Goal: Task Accomplishment & Management: Manage account settings

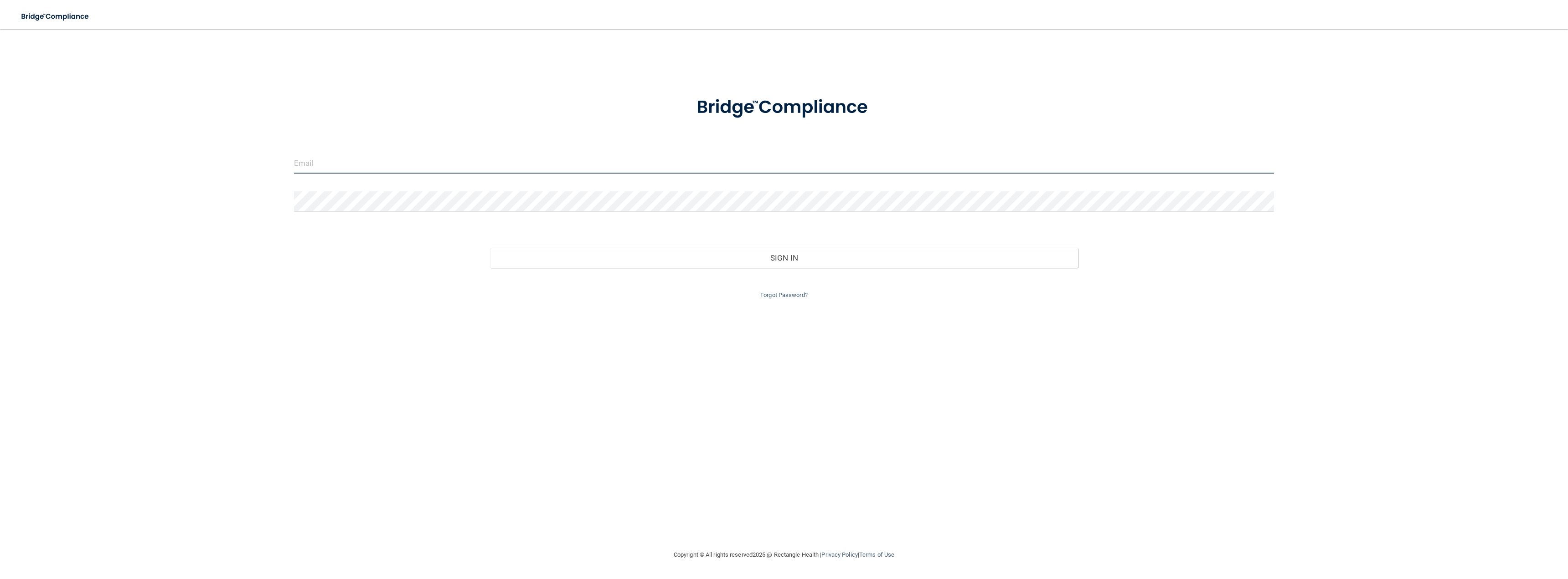
type input "[EMAIL_ADDRESS][DOMAIN_NAME]"
click at [147, 179] on div "[EMAIL_ADDRESS][DOMAIN_NAME] Invalid email/password. You don't have permission …" at bounding box center [784, 289] width 1531 height 502
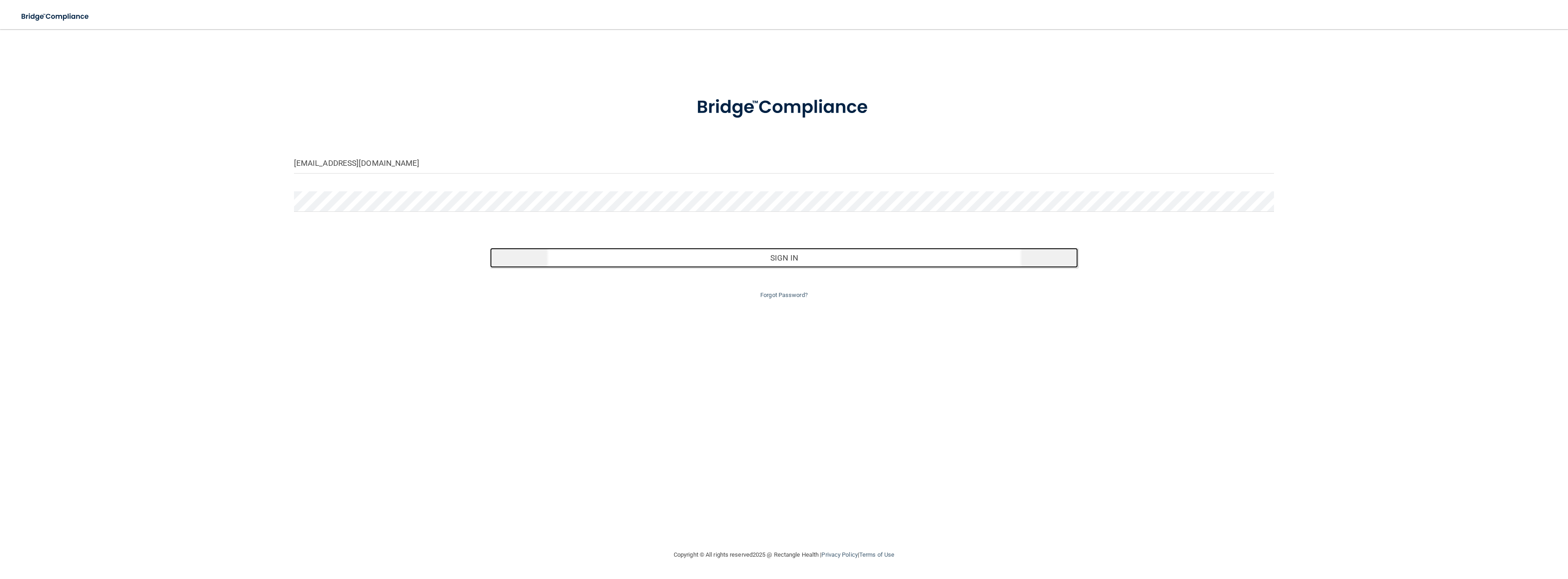
click at [808, 258] on button "Sign In" at bounding box center [784, 257] width 588 height 20
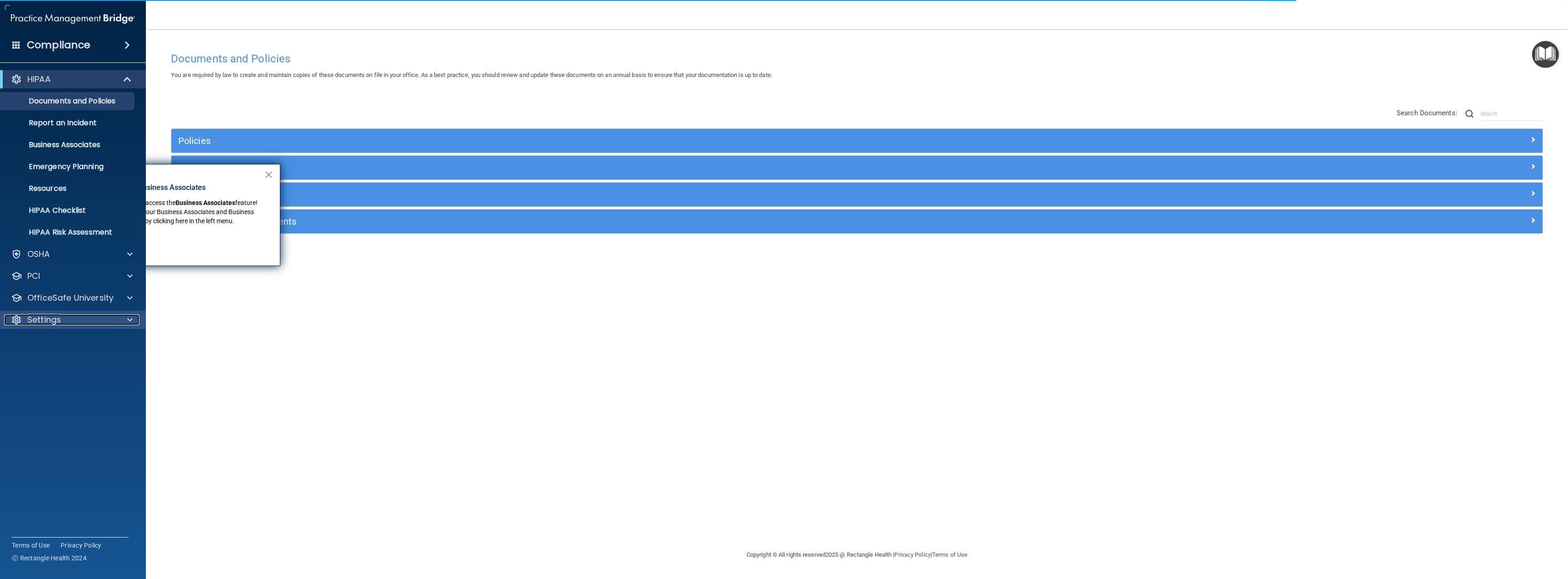
click at [67, 318] on div "Settings" at bounding box center [61, 320] width 113 height 11
click at [59, 364] on p "My Users" at bounding box center [68, 363] width 124 height 9
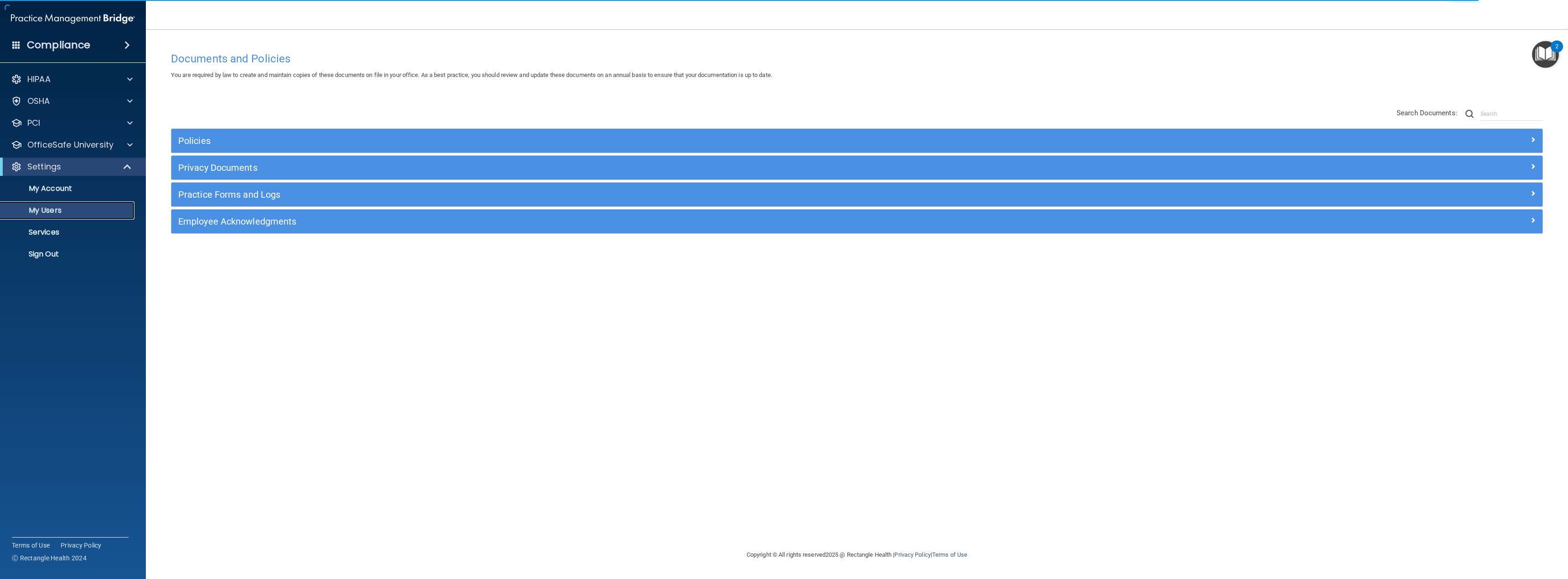
select select "20"
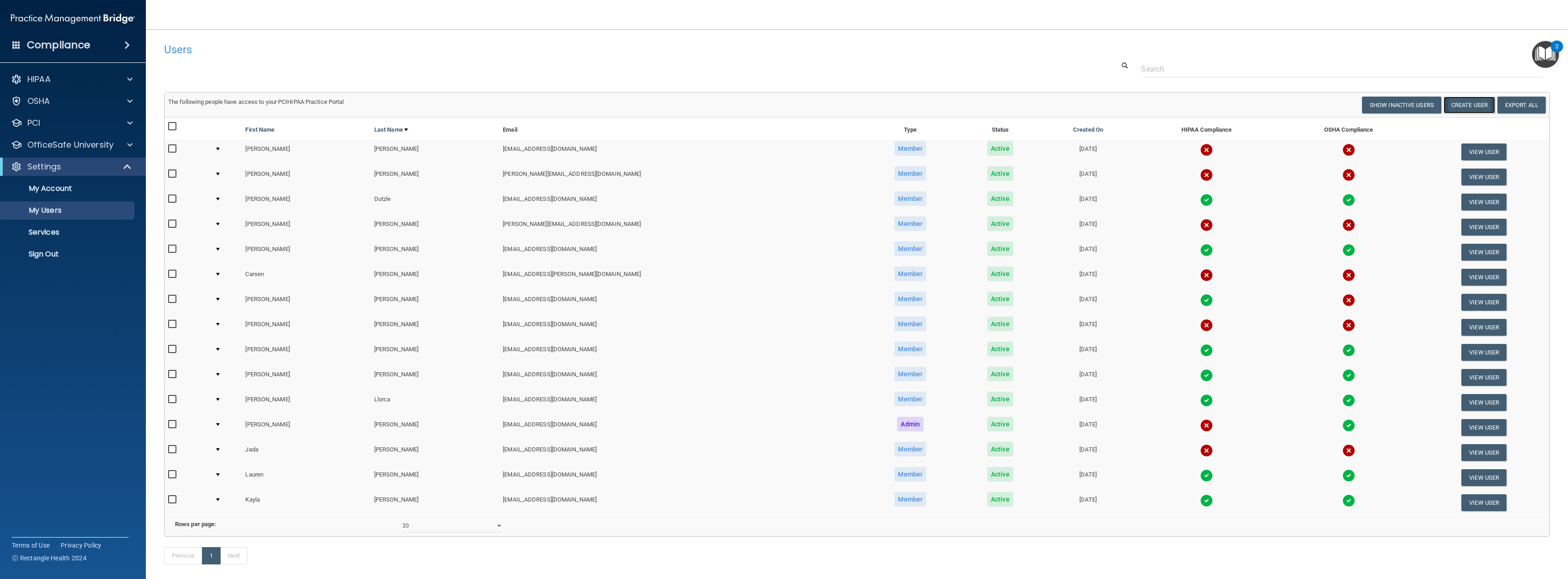
click at [1455, 103] on button "Create User" at bounding box center [1469, 105] width 52 height 17
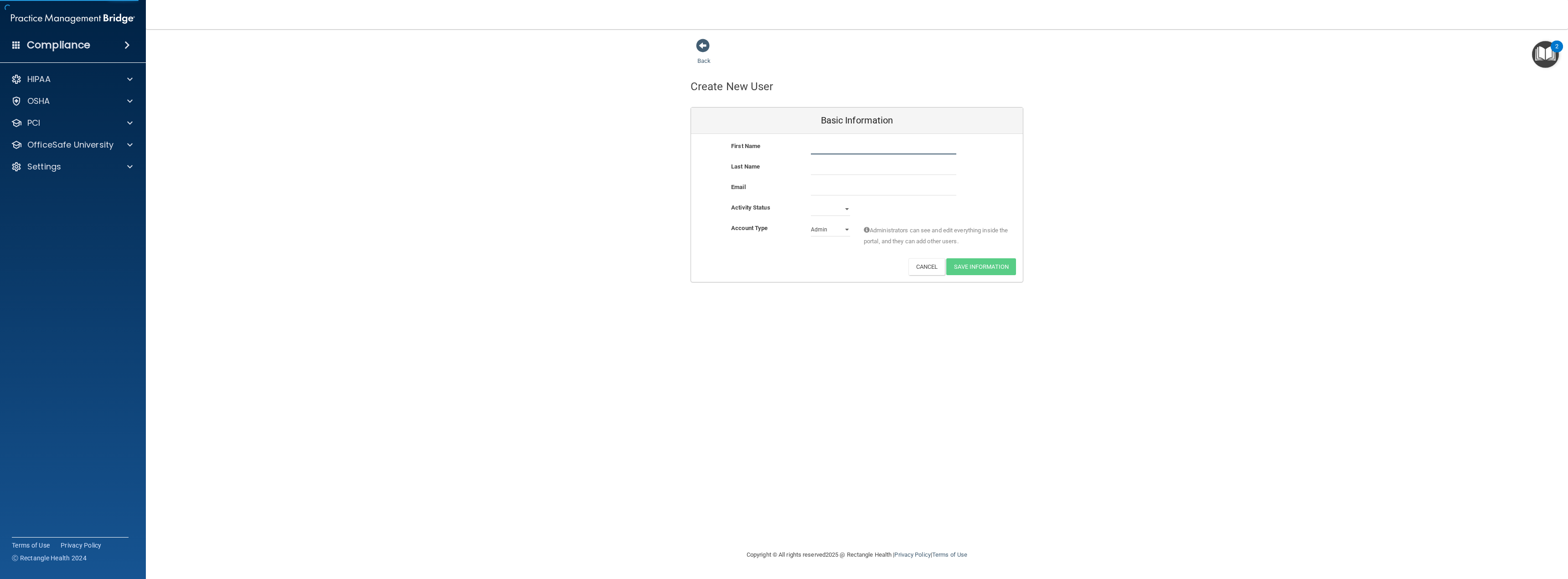
click at [823, 150] on input "text" at bounding box center [883, 147] width 145 height 13
type input "Jameia"
type input "Brown"
click at [836, 198] on div "Email" at bounding box center [856, 192] width 332 height 21
click at [825, 187] on input "email" at bounding box center [883, 189] width 145 height 13
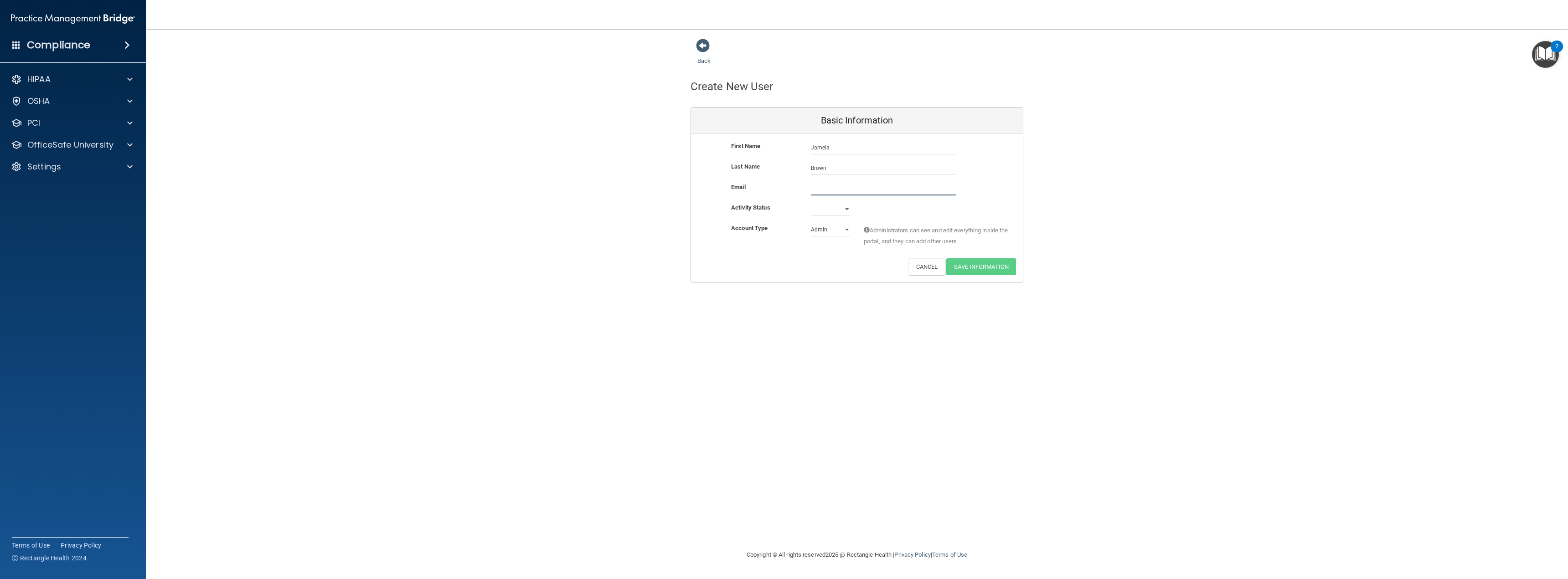
paste input ""[EMAIL_ADDRESS][DOMAIN_NAME]" <[DOMAIN_NAME][EMAIL_ADDRESS][DOMAIN_NAME]>"
drag, startPoint x: 880, startPoint y: 187, endPoint x: 482, endPoint y: 151, distance: 399.6
click at [482, 151] on div "Back Create New User Basic Information First Name [PERSON_NAME] [PERSON_NAME] L…" at bounding box center [857, 169] width 1385 height 262
drag, startPoint x: 912, startPoint y: 193, endPoint x: 907, endPoint y: 190, distance: 5.8
click at [910, 192] on input "[EMAIL_ADDRESS][DOMAIN_NAME]>" at bounding box center [883, 189] width 145 height 13
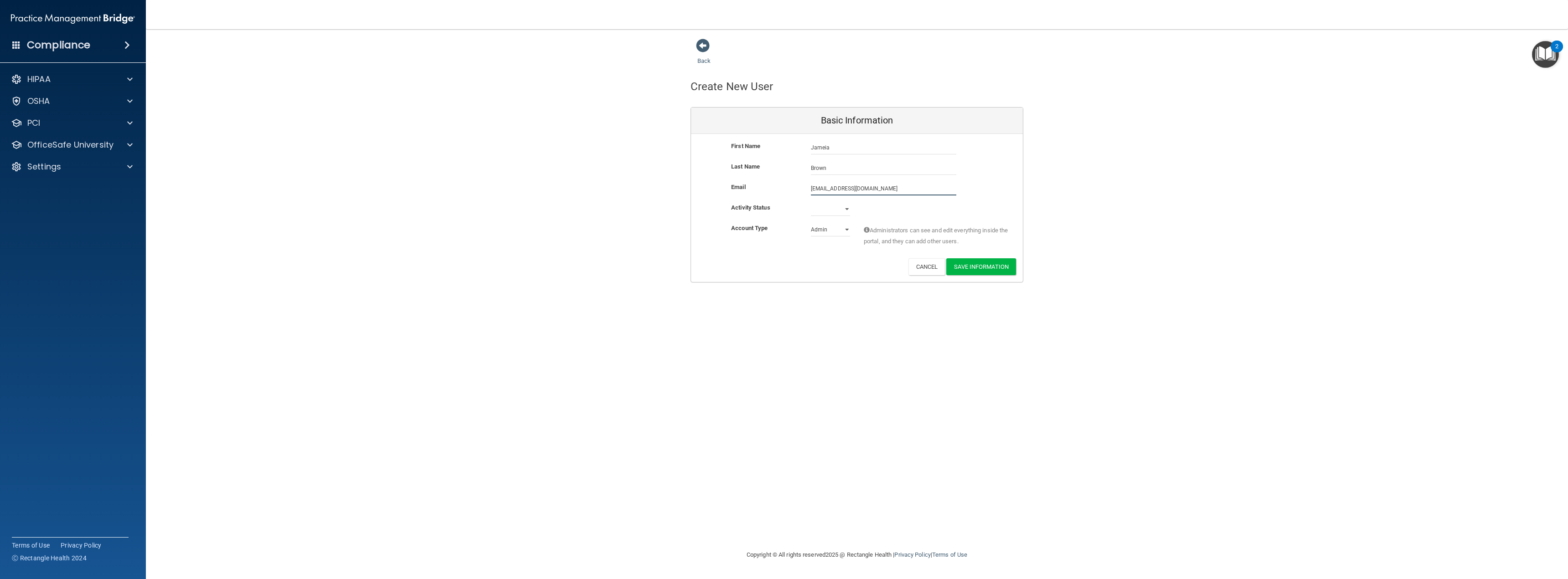
type input "[EMAIL_ADDRESS][DOMAIN_NAME]"
click at [848, 210] on select "Active Inactive" at bounding box center [830, 209] width 39 height 13
select select "active"
click at [811, 202] on select "Active Inactive" at bounding box center [830, 209] width 39 height 13
click at [833, 229] on select "Admin Member" at bounding box center [830, 229] width 39 height 13
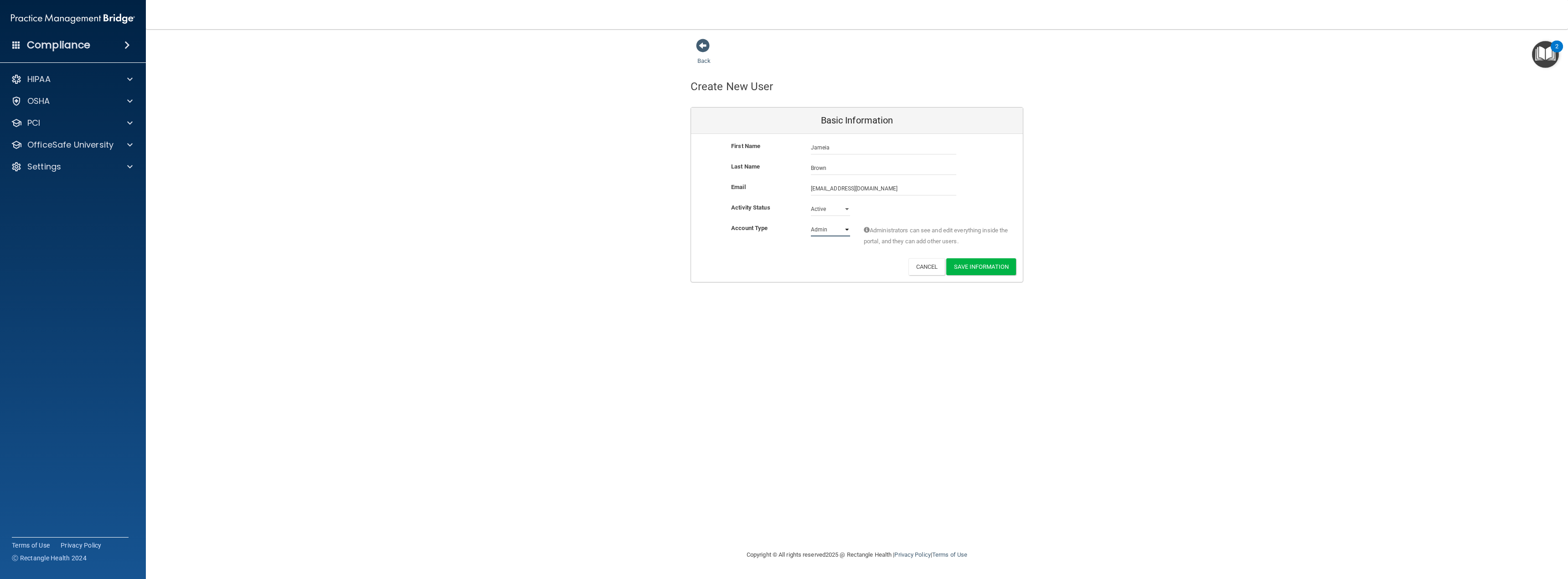
select select "practice_member"
click at [811, 223] on select "Admin Member" at bounding box center [830, 229] width 39 height 13
click at [990, 269] on button "Save Information" at bounding box center [981, 267] width 70 height 17
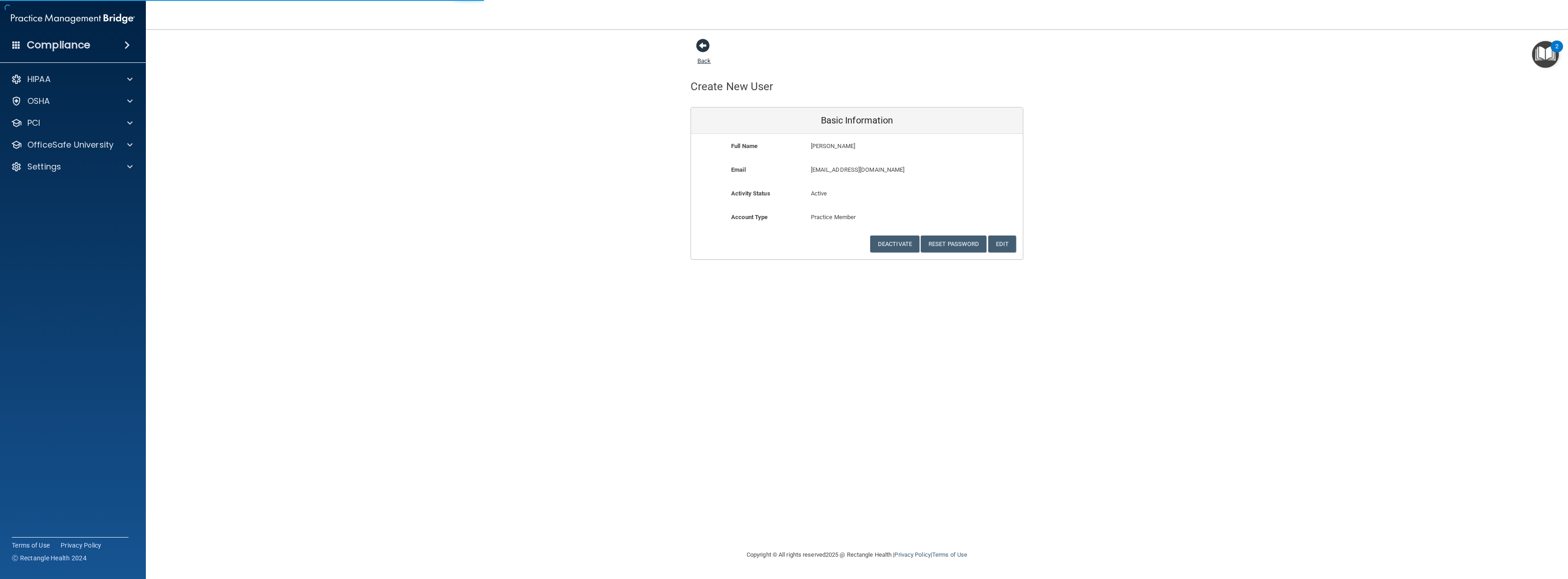
click at [707, 43] on span at bounding box center [702, 46] width 13 height 13
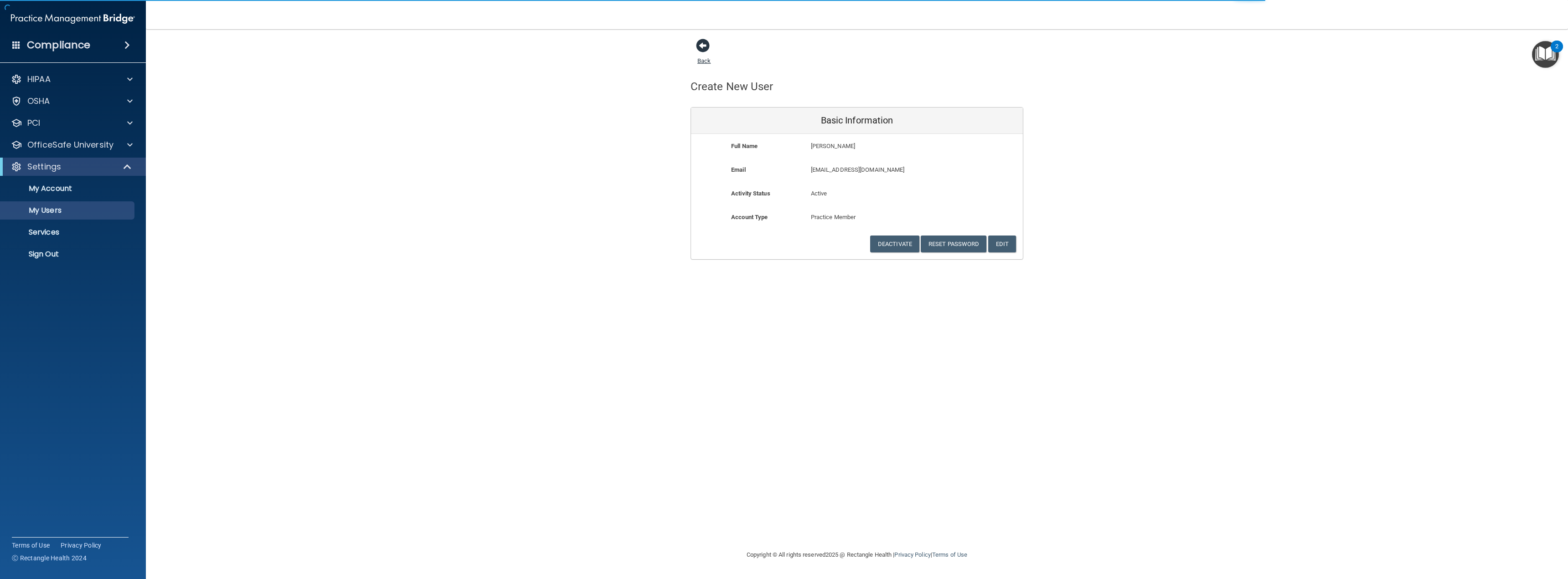
click at [704, 44] on span at bounding box center [702, 46] width 13 height 13
click at [705, 60] on link "Back" at bounding box center [704, 55] width 13 height 18
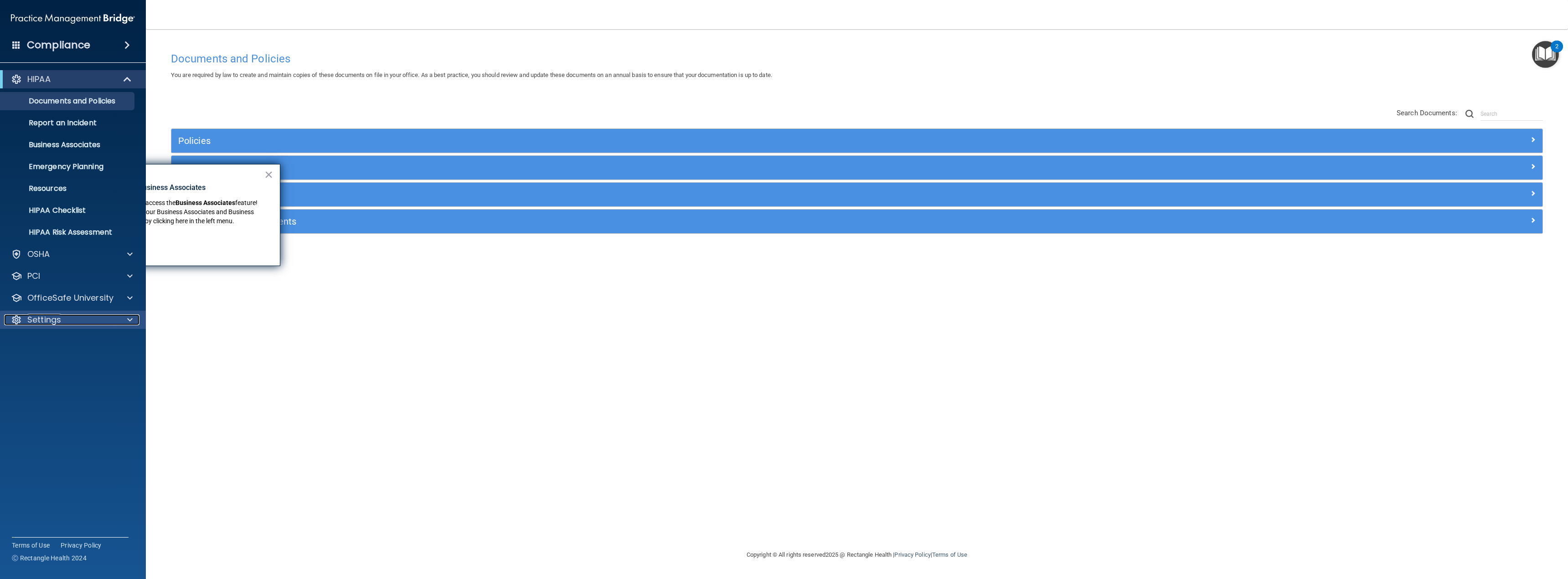
click at [58, 320] on p "Settings" at bounding box center [44, 320] width 33 height 11
click at [61, 362] on p "My Users" at bounding box center [68, 363] width 124 height 9
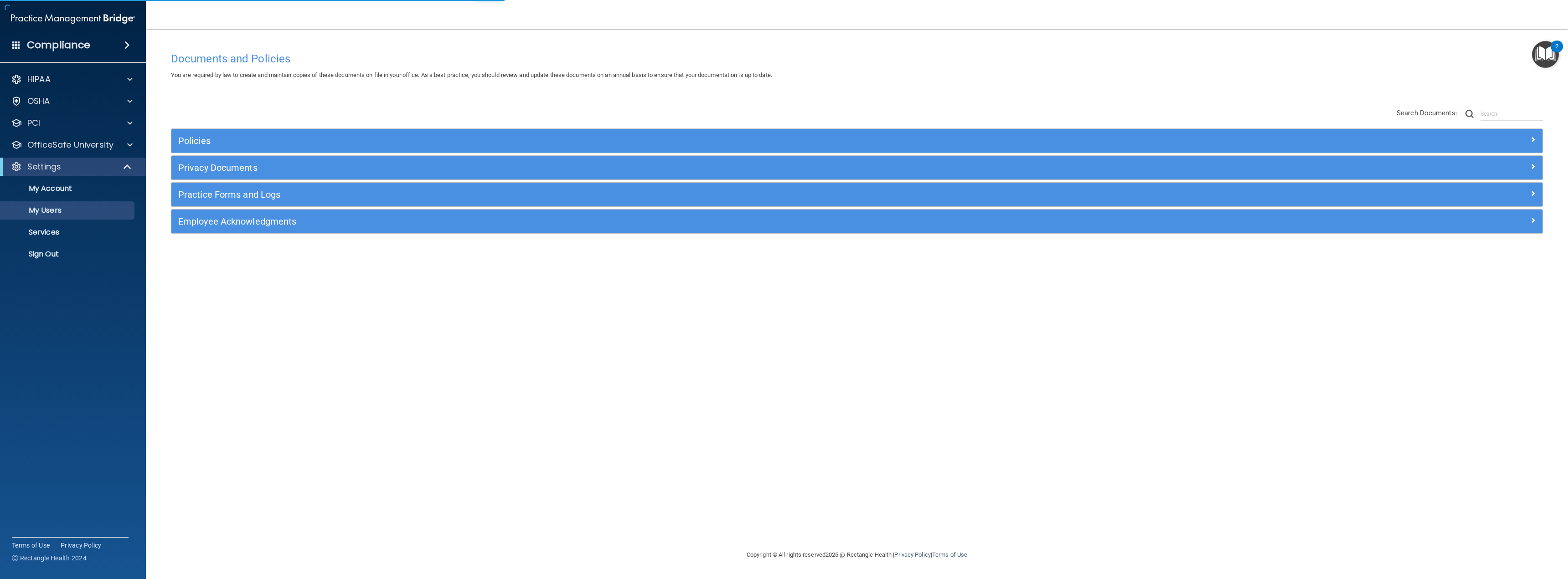
select select "20"
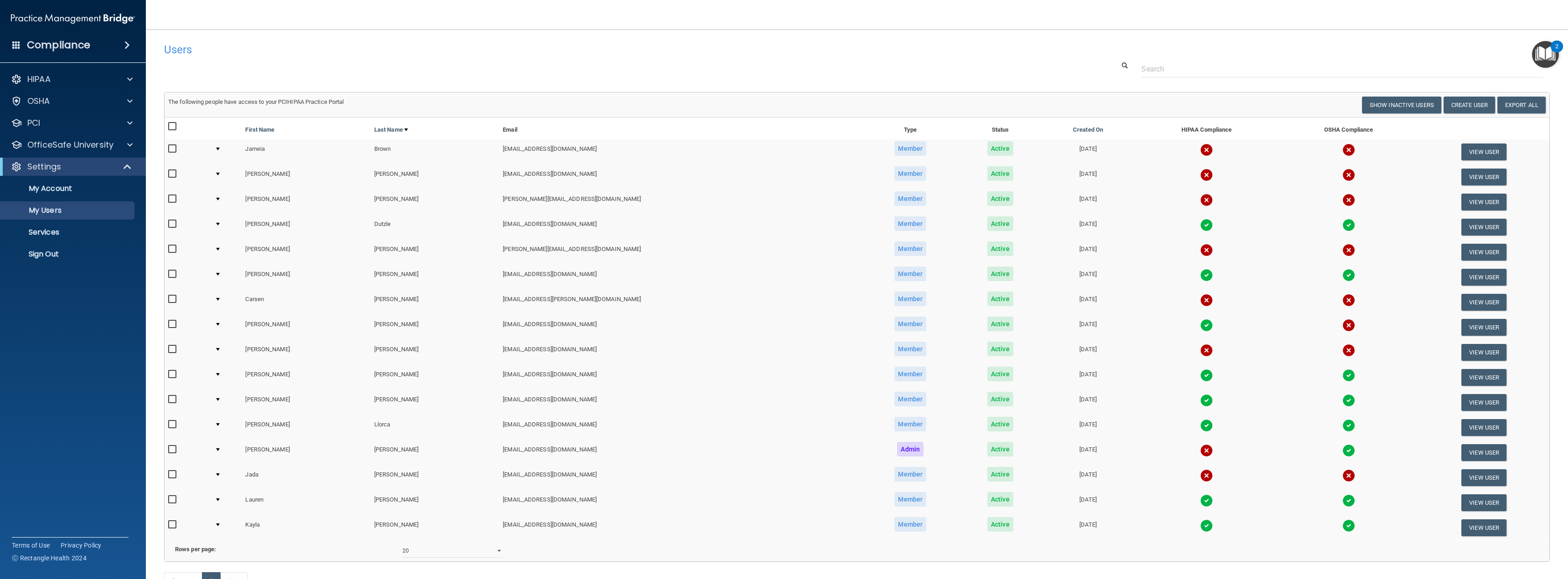
click at [169, 151] on input "checkbox" at bounding box center [173, 149] width 10 height 7
checkbox input "true"
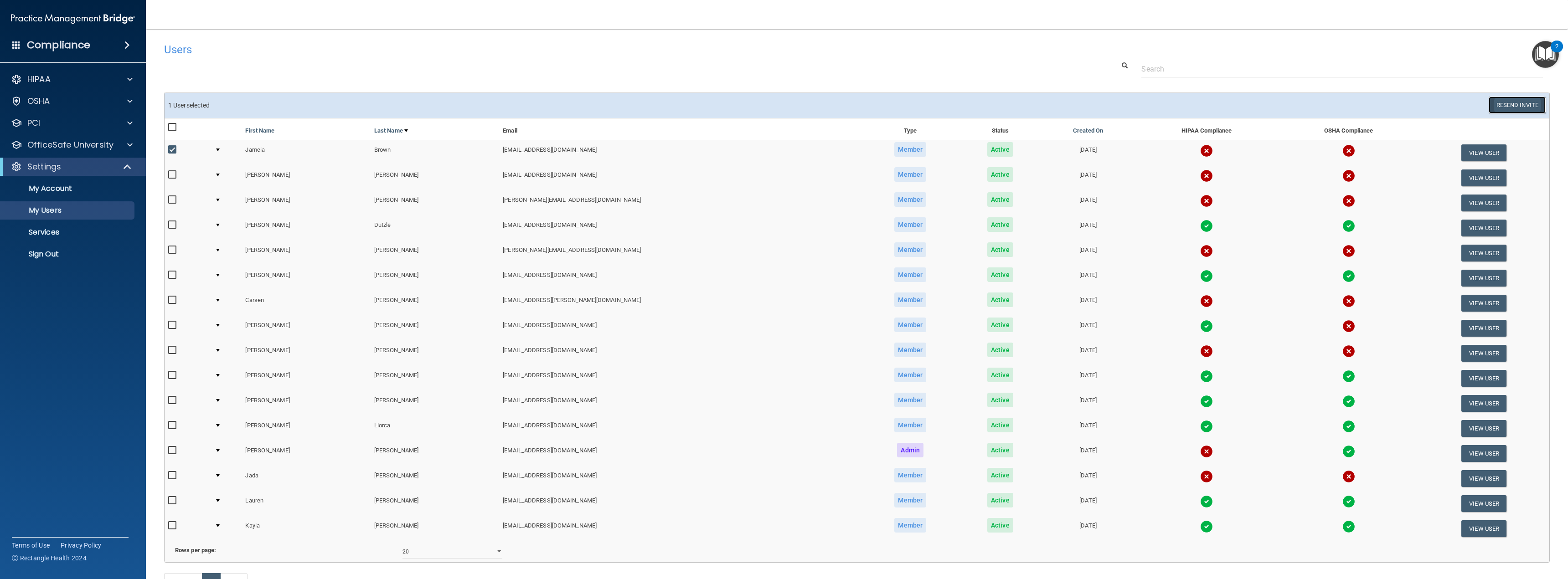
click at [1503, 104] on button "Resend Invite" at bounding box center [1517, 105] width 57 height 17
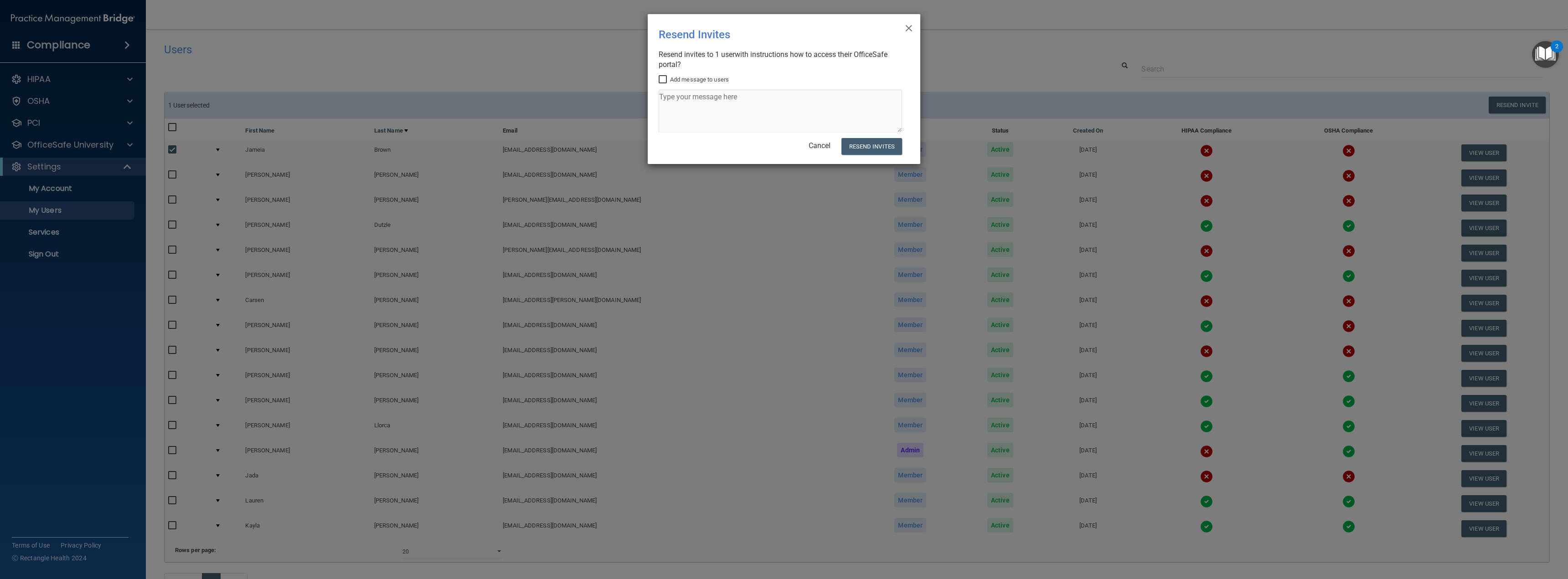
click at [665, 81] on input "Add message to users" at bounding box center [663, 80] width 10 height 7
checkbox input "true"
click at [679, 113] on textarea at bounding box center [780, 111] width 243 height 43
type textarea "Please complete your OSHA and Hipaa by [DATE] Thank you - [PERSON_NAME]"
click at [881, 144] on button "Resend Invites" at bounding box center [872, 147] width 61 height 17
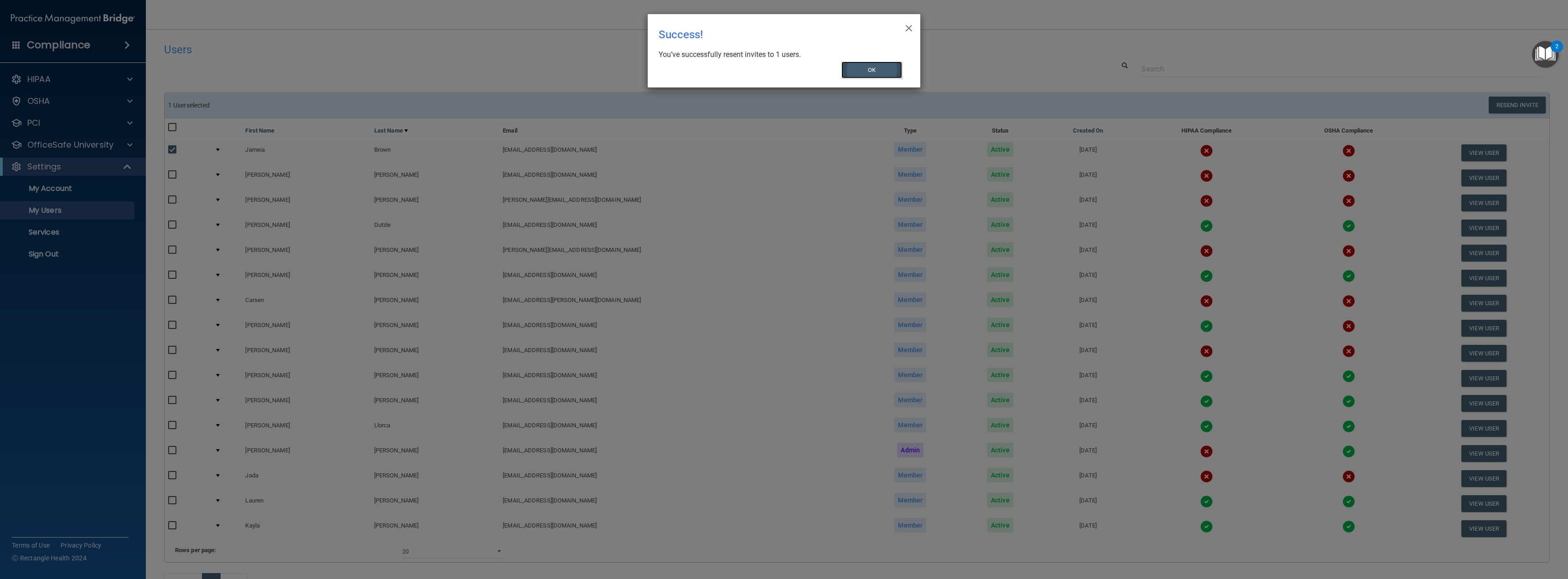
click at [880, 69] on button "OK" at bounding box center [872, 70] width 61 height 17
